Goal: Task Accomplishment & Management: Manage account settings

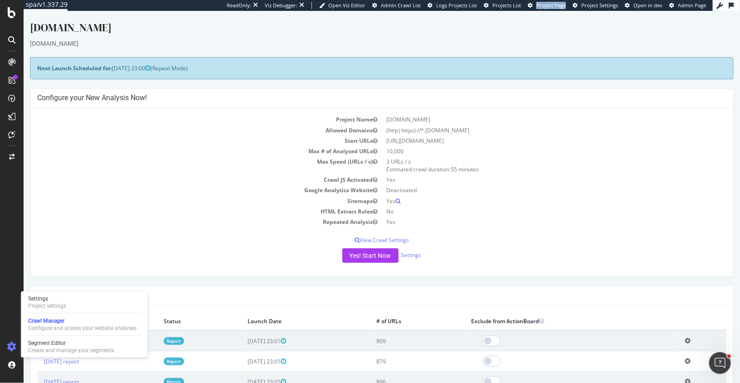
click at [13, 346] on icon at bounding box center [11, 346] width 9 height 9
click at [39, 307] on div "Project settings" at bounding box center [47, 305] width 38 height 7
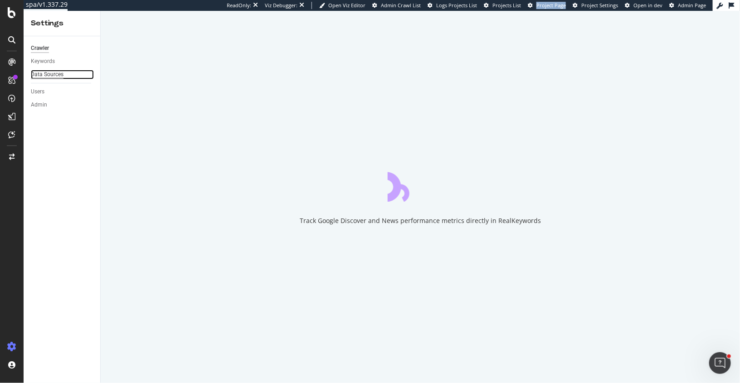
click at [40, 78] on div "Data Sources" at bounding box center [47, 75] width 33 height 10
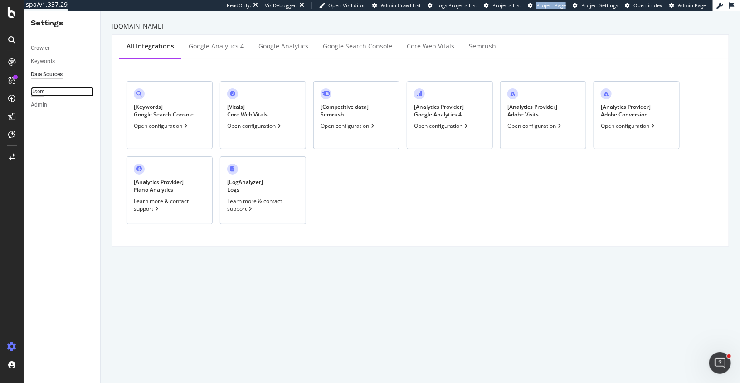
click at [40, 91] on div "Users" at bounding box center [38, 92] width 14 height 10
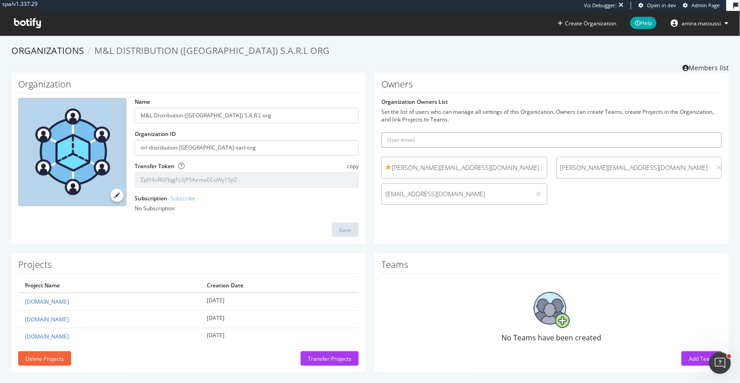
click at [421, 138] on input "text" at bounding box center [551, 139] width 341 height 15
paste input "Margot.SYLVESTRE-LAVARINAZ@loccitane.com"
type input "Margot.SYLVESTRE-LAVARINAZ@loccitane.com"
click at [707, 132] on button "submit" at bounding box center [714, 139] width 15 height 15
drag, startPoint x: 390, startPoint y: 193, endPoint x: 517, endPoint y: 193, distance: 127.0
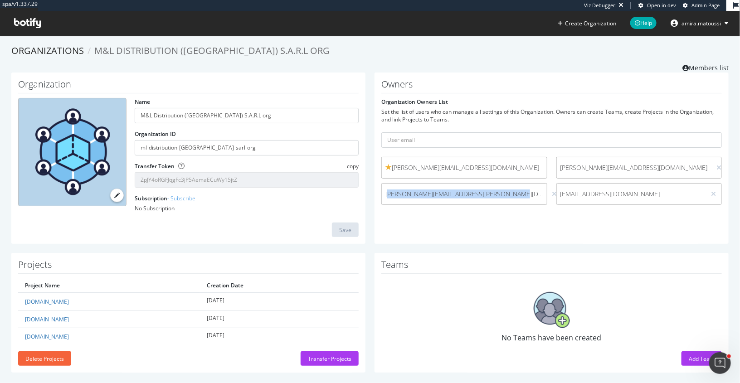
click at [518, 193] on span "margot.sylvestre-lavarinaz@loccitane.com" at bounding box center [464, 194] width 158 height 9
click at [483, 193] on span "margot.sylvestre-lavarinaz@loccitane.com" at bounding box center [464, 194] width 158 height 9
click at [473, 251] on div "Organization Name M&L Distribution (France) S.A.R.L org Organization ID ml-dist…" at bounding box center [370, 163] width 727 height 181
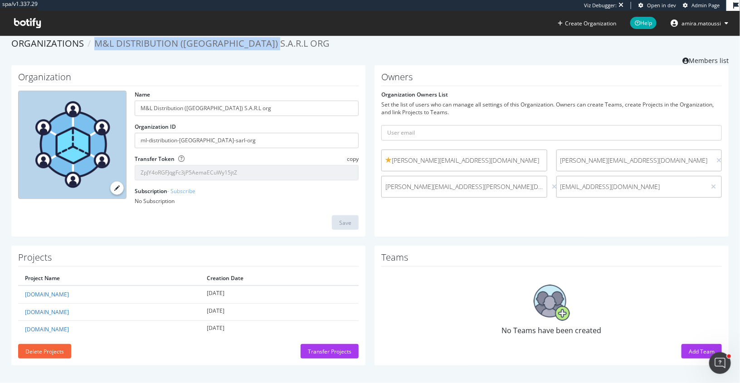
drag, startPoint x: 93, startPoint y: 43, endPoint x: 273, endPoint y: 47, distance: 179.6
click at [273, 47] on ol "Organizations M&L Distribution (France) S.A.R.L org" at bounding box center [369, 43] width 717 height 13
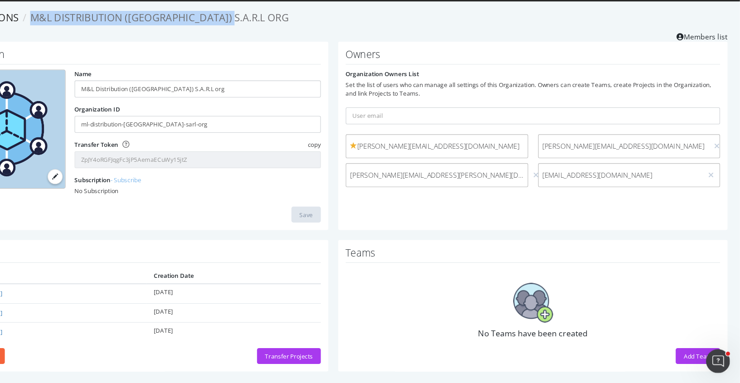
scroll to position [0, 0]
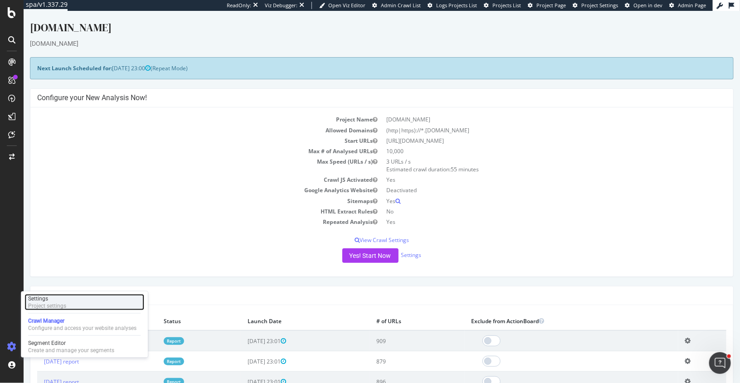
click at [45, 300] on div "Settings" at bounding box center [47, 298] width 38 height 7
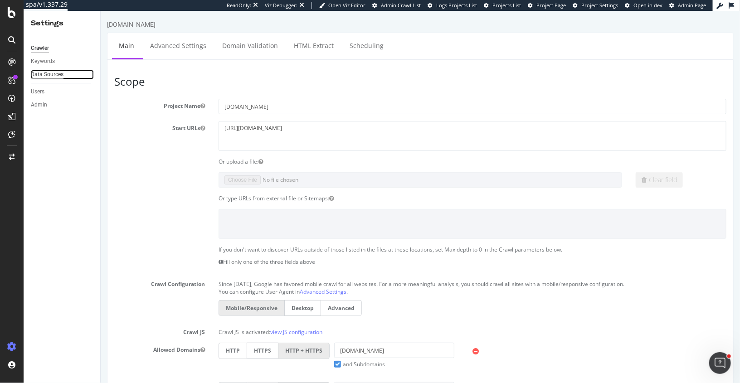
click at [43, 75] on div "Data Sources" at bounding box center [47, 75] width 33 height 10
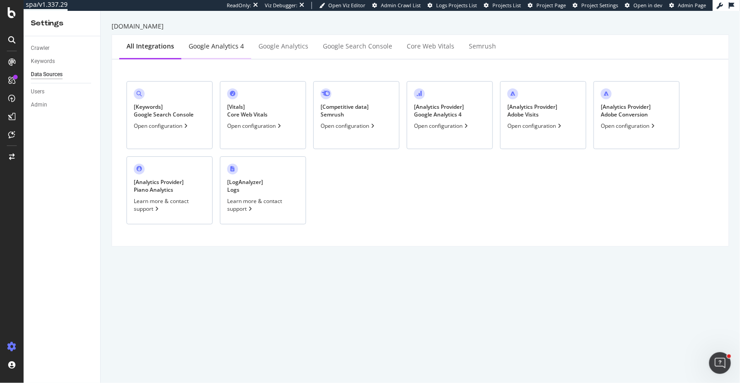
click at [209, 51] on div "Google Analytics 4" at bounding box center [216, 46] width 70 height 25
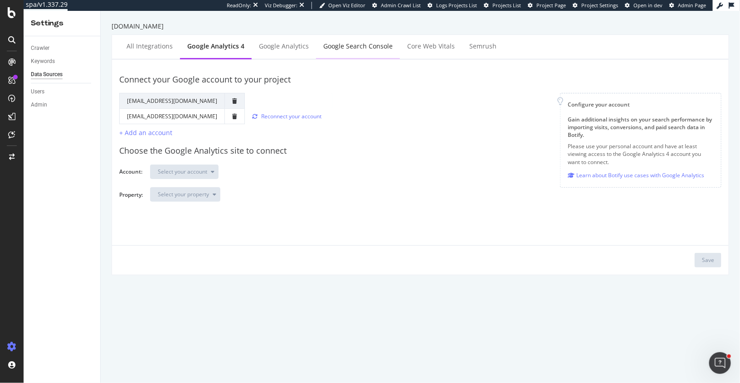
click at [341, 50] on div "Google Search Console" at bounding box center [357, 46] width 69 height 9
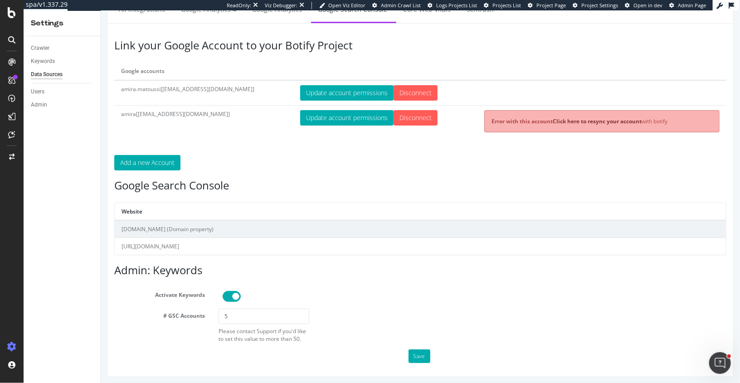
scroll to position [34, 0]
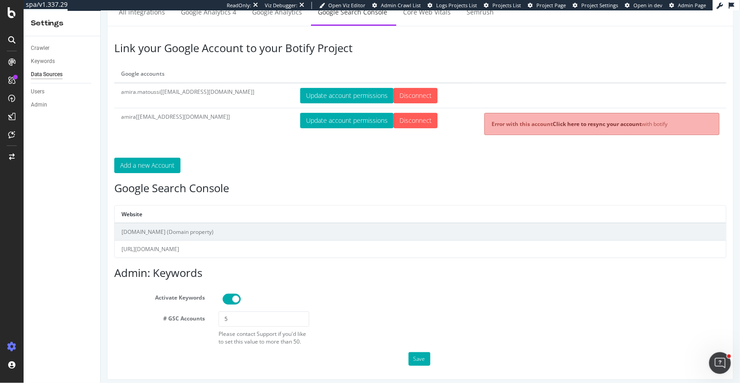
click at [210, 249] on td "https://de.loccitane.com/" at bounding box center [419, 249] width 611 height 17
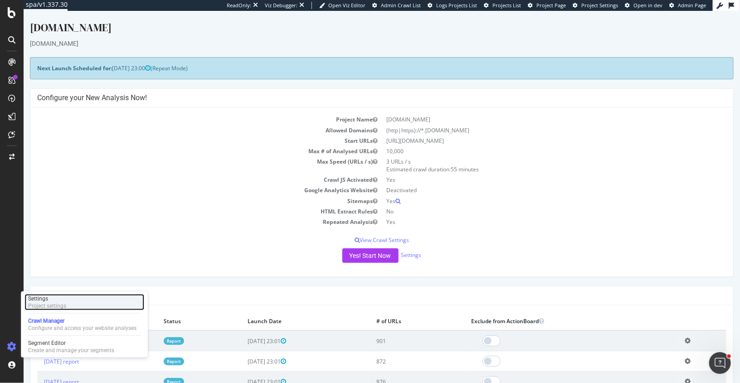
click at [39, 307] on div "Project settings" at bounding box center [47, 305] width 38 height 7
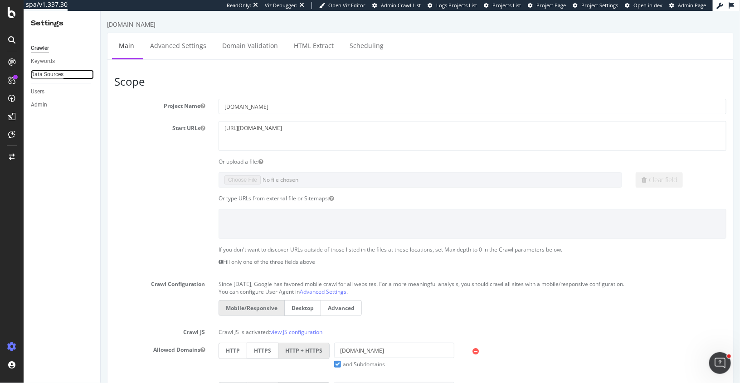
click at [58, 73] on div "Data Sources" at bounding box center [47, 75] width 33 height 10
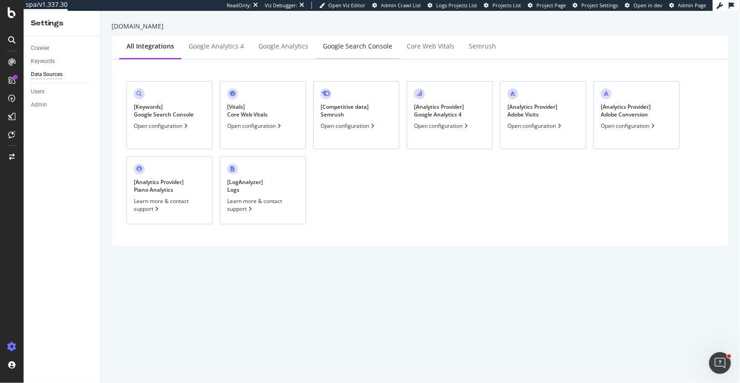
click at [364, 44] on div "Google Search Console" at bounding box center [357, 46] width 69 height 9
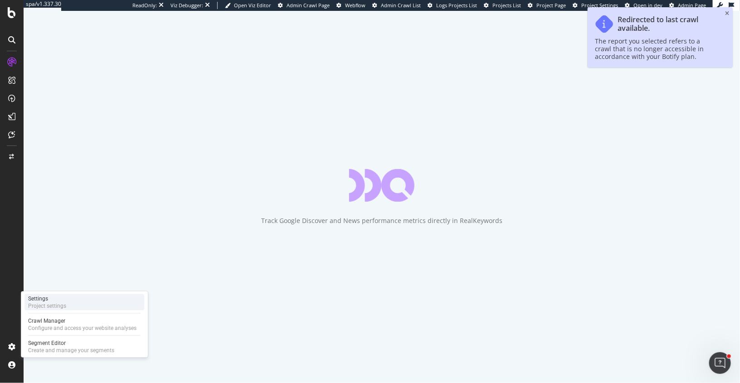
click at [50, 304] on div "Project settings" at bounding box center [47, 305] width 38 height 7
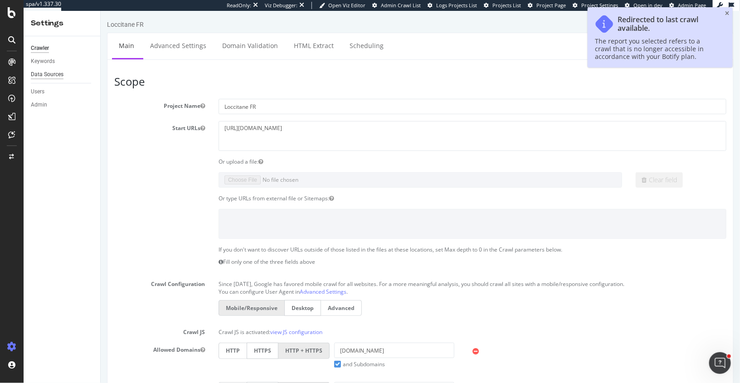
click at [47, 75] on div "Data Sources" at bounding box center [47, 75] width 33 height 10
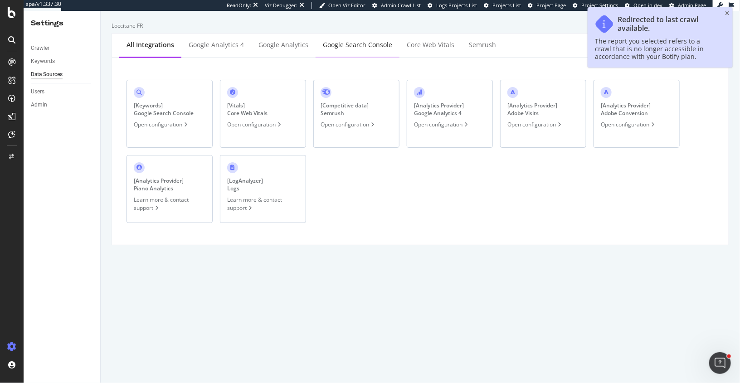
click at [342, 50] on div "Google Search Console" at bounding box center [358, 45] width 84 height 25
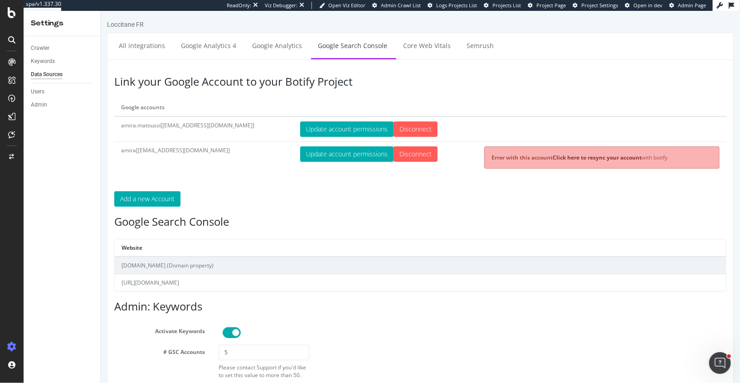
scroll to position [36, 0]
